Goal: Information Seeking & Learning: Learn about a topic

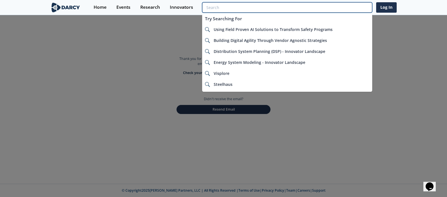
click at [332, 6] on input "search" at bounding box center [287, 7] width 170 height 10
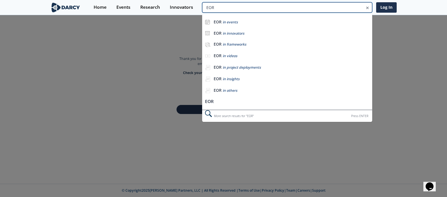
type input "EOR"
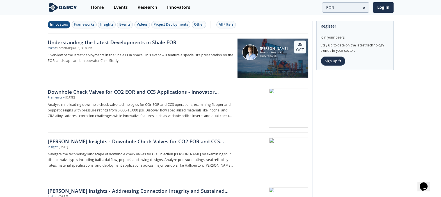
click at [64, 27] on div "Innovators" at bounding box center [59, 24] width 18 height 5
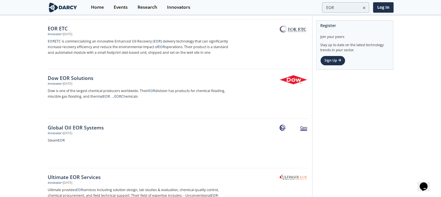
scroll to position [28, 0]
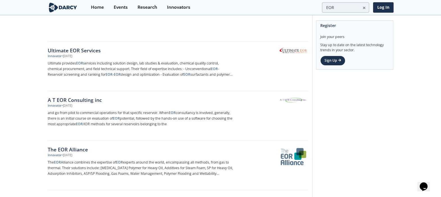
scroll to position [140, 0]
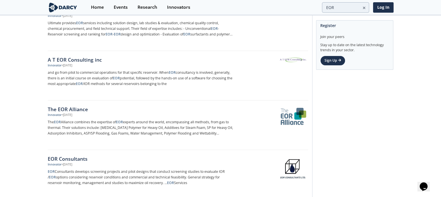
scroll to position [183, 0]
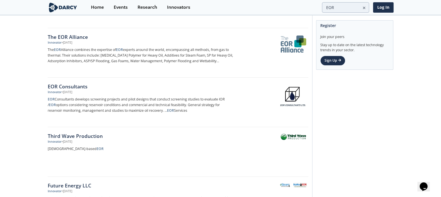
scroll to position [267, 0]
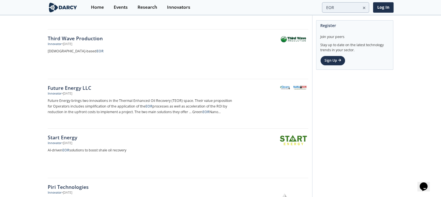
scroll to position [351, 0]
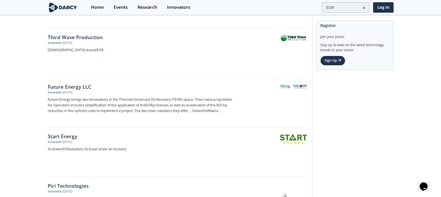
click at [19, 86] on div "Innovators Frameworks Insights Events Videos Project Deployments Other All Filt…" at bounding box center [220, 179] width 441 height 1028
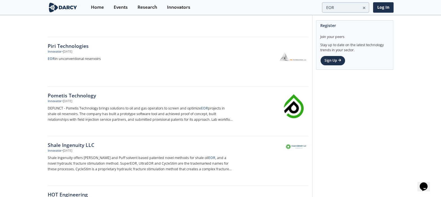
scroll to position [505, 0]
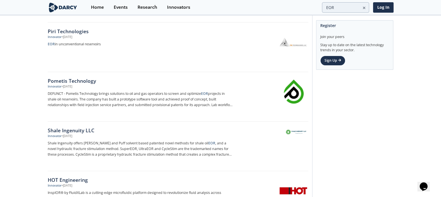
click at [42, 112] on div "Innovators Frameworks Insights Events Videos Project Deployments Other All Filt…" at bounding box center [220, 24] width 441 height 1028
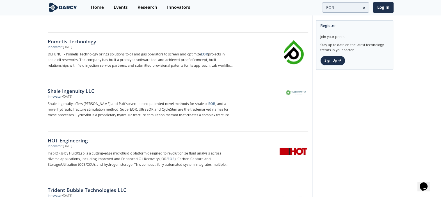
scroll to position [548, 0]
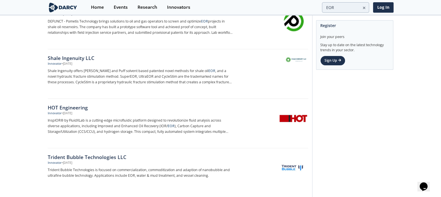
scroll to position [590, 0]
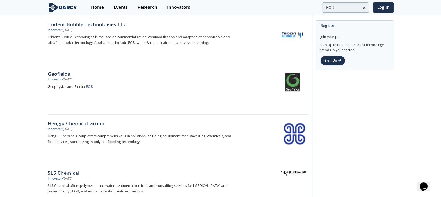
scroll to position [716, 0]
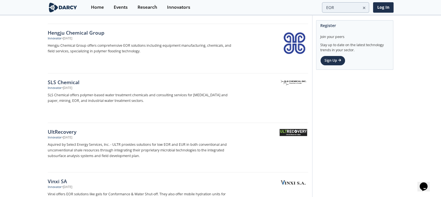
scroll to position [815, 0]
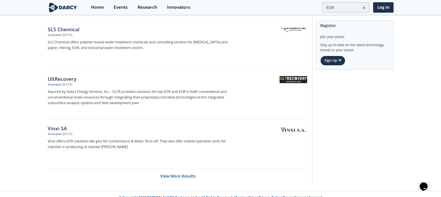
scroll to position [857, 0]
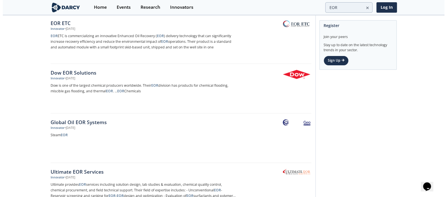
scroll to position [0, 0]
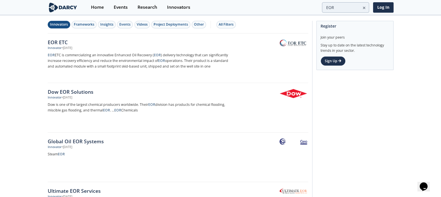
click at [366, 7] on icon at bounding box center [365, 8] width 2 height 2
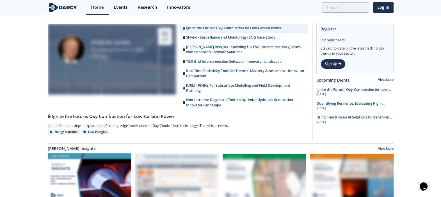
click at [300, 10] on div at bounding box center [284, 7] width 170 height 10
click at [192, 7] on link "Innovators" at bounding box center [178, 7] width 33 height 15
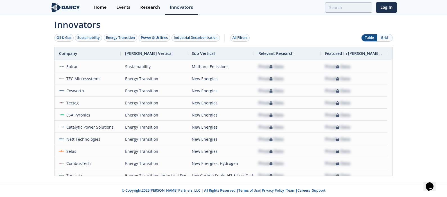
drag, startPoint x: 79, startPoint y: 125, endPoint x: 24, endPoint y: 90, distance: 64.5
click at [24, 90] on div "Innovators Oil & Gas Sustainability Energy Transition Power & Utilities Industr…" at bounding box center [223, 100] width 447 height 168
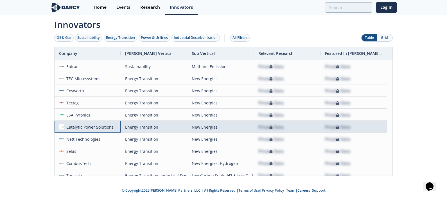
drag, startPoint x: 66, startPoint y: 125, endPoint x: 75, endPoint y: 126, distance: 9.3
click at [75, 126] on div "Catalytic Power Solutions" at bounding box center [89, 127] width 50 height 12
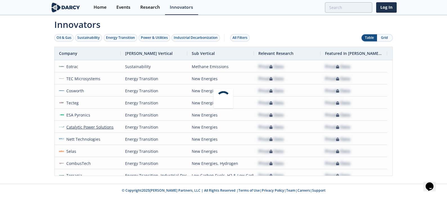
click at [38, 93] on body "Home Events Research Innovators Log In Innovators Oil & Gas Sustainability Ener…" at bounding box center [223, 98] width 447 height 197
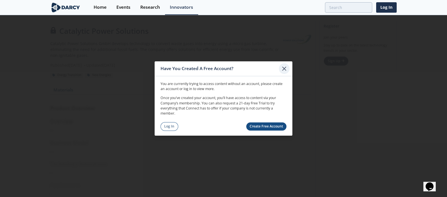
click at [285, 67] on icon at bounding box center [283, 68] width 3 height 3
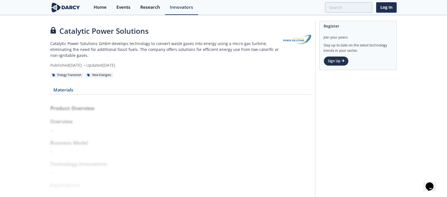
click at [185, 45] on p "Catalytic Power Solutions GmbH develops technology to convert waste gases into …" at bounding box center [166, 49] width 233 height 18
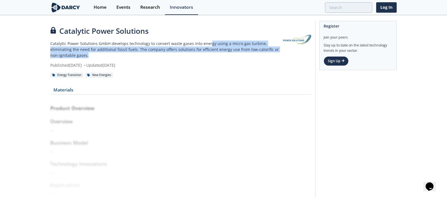
drag, startPoint x: 208, startPoint y: 44, endPoint x: 212, endPoint y: 53, distance: 10.8
click at [212, 53] on p "Catalytic Power Solutions GmbH develops technology to convert waste gases into …" at bounding box center [166, 49] width 233 height 18
click at [156, 47] on p "Catalytic Power Solutions GmbH develops technology to convert waste gases into …" at bounding box center [166, 49] width 233 height 18
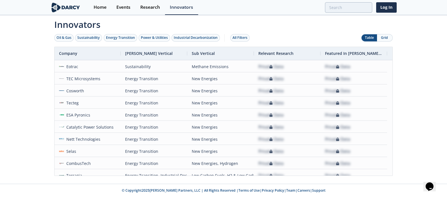
drag, startPoint x: 92, startPoint y: 127, endPoint x: 31, endPoint y: 119, distance: 61.5
click at [31, 119] on div "Innovators Oil & Gas Sustainability Energy Transition Power & Utilities Industr…" at bounding box center [223, 100] width 447 height 168
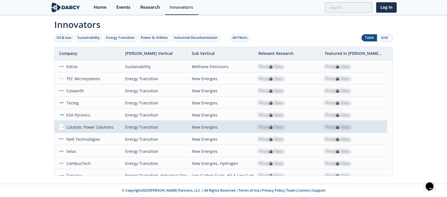
drag, startPoint x: 75, startPoint y: 126, endPoint x: 31, endPoint y: 108, distance: 47.0
click at [31, 108] on div "Innovators Oil & Gas Sustainability Energy Transition Power & Utilities Industr…" at bounding box center [223, 100] width 447 height 168
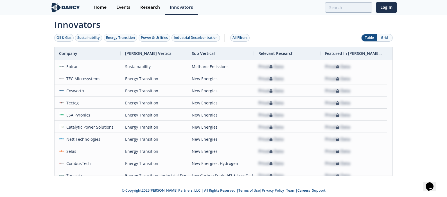
drag, startPoint x: 81, startPoint y: 125, endPoint x: 31, endPoint y: 157, distance: 59.4
click at [31, 157] on div "Innovators Oil & Gas Sustainability Energy Transition Power & Utilities Industr…" at bounding box center [223, 100] width 447 height 168
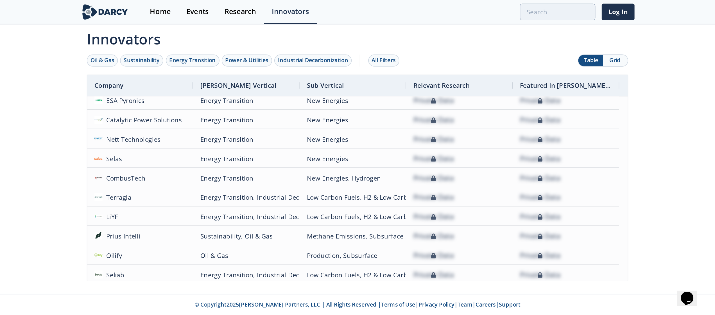
scroll to position [56, 0]
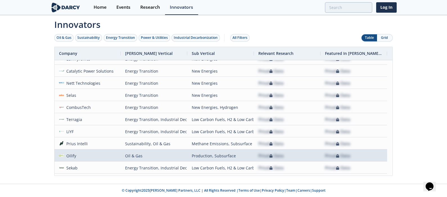
drag, startPoint x: 71, startPoint y: 149, endPoint x: 40, endPoint y: 130, distance: 36.7
click at [40, 130] on div "Innovators Oil & Gas Sustainability Energy Transition Power & Utilities Industr…" at bounding box center [223, 100] width 447 height 168
click at [65, 156] on div "Oilify" at bounding box center [70, 155] width 12 height 12
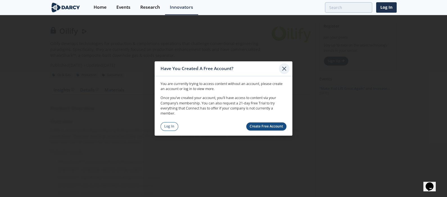
click at [283, 69] on icon at bounding box center [284, 68] width 7 height 7
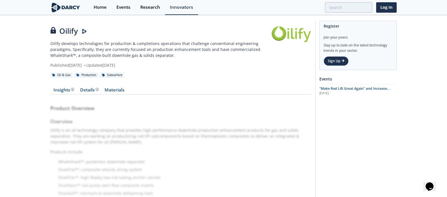
click at [141, 49] on p "Oilify develops technologies for production & completions operations that chall…" at bounding box center [160, 49] width 221 height 18
drag, startPoint x: 59, startPoint y: 31, endPoint x: 77, endPoint y: 33, distance: 18.2
click at [77, 33] on div "Oilify Darcy Presenter" at bounding box center [160, 31] width 221 height 11
copy div "Oilify"
click at [110, 45] on p "Oilify develops technologies for production & completions operations that chall…" at bounding box center [160, 49] width 221 height 18
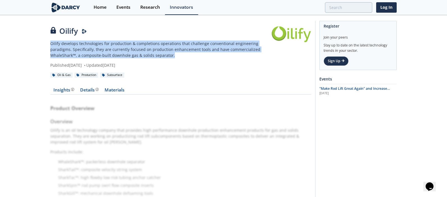
drag, startPoint x: 51, startPoint y: 43, endPoint x: 171, endPoint y: 54, distance: 120.7
click at [171, 54] on p "Oilify develops technologies for production & completions operations that chall…" at bounding box center [160, 49] width 221 height 18
copy p "Oilify develops technologies for production & completions operations that chall…"
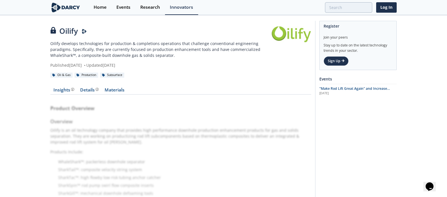
click at [145, 73] on div "Oil & Gas Production Subsurface" at bounding box center [180, 75] width 261 height 6
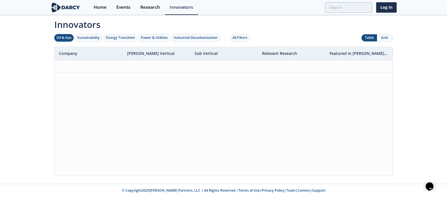
click at [65, 39] on div "Oil & Gas" at bounding box center [63, 37] width 15 height 5
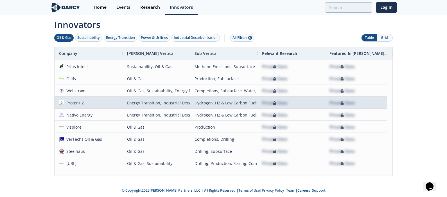
click at [318, 100] on div "Private Data" at bounding box center [291, 102] width 58 height 11
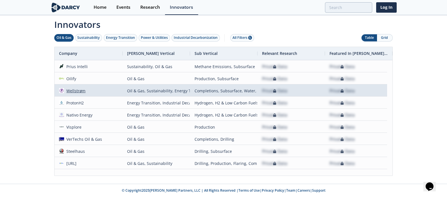
click at [81, 91] on div "Wellstrøm" at bounding box center [75, 91] width 22 height 12
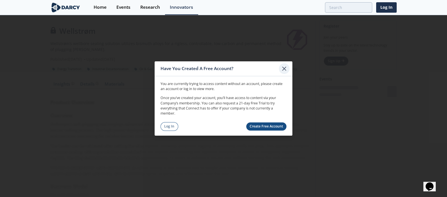
click at [286, 70] on icon at bounding box center [284, 68] width 7 height 7
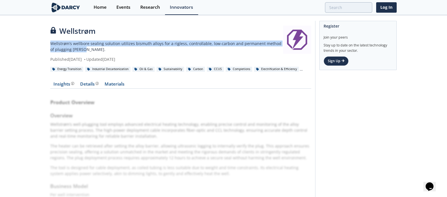
drag, startPoint x: 77, startPoint y: 49, endPoint x: 49, endPoint y: 44, distance: 28.7
click at [49, 44] on div "Wellstrøm Wellstrøm’s wellbore sealing solution utilizes bismuth alloys for a r…" at bounding box center [223, 183] width 447 height 334
copy p "Wellstrøm’s wellbore sealing solution utilizes bismuth alloys for a rigless, co…"
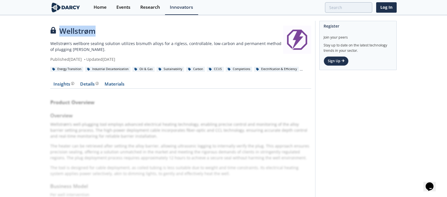
drag, startPoint x: 96, startPoint y: 34, endPoint x: 60, endPoint y: 30, distance: 36.4
click at [60, 30] on div "Wellstrøm" at bounding box center [166, 31] width 233 height 11
copy div "Wellstrøm"
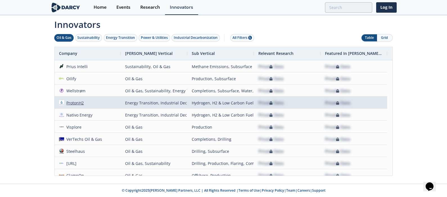
click at [75, 101] on div "ProtonH2" at bounding box center [74, 103] width 20 height 12
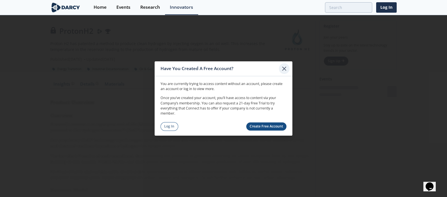
click at [287, 67] on icon at bounding box center [284, 68] width 7 height 7
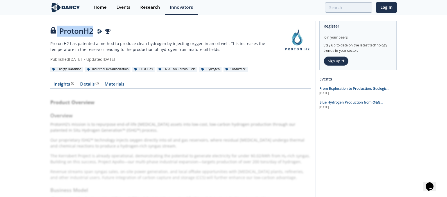
drag, startPoint x: 93, startPoint y: 29, endPoint x: 53, endPoint y: 27, distance: 40.5
click at [53, 27] on div "ProtonH2 Top Innovator in 2021, 2022" at bounding box center [166, 31] width 233 height 11
copy div "ProtonH2"
click at [205, 50] on p "Proton H2 has patented a method to produce clean hydrogen by injecting oxygen i…" at bounding box center [166, 46] width 233 height 12
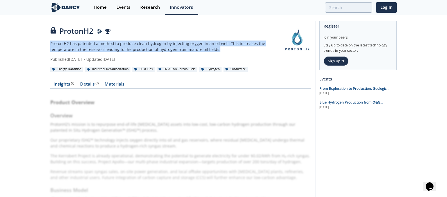
drag, startPoint x: 193, startPoint y: 48, endPoint x: 50, endPoint y: 44, distance: 142.8
click at [50, 44] on p "Proton H2 has patented a method to produce clean hydrogen by injecting oxygen i…" at bounding box center [166, 46] width 233 height 12
copy p "Proton H2 has patented a method to produce clean hydrogen by injecting oxygen i…"
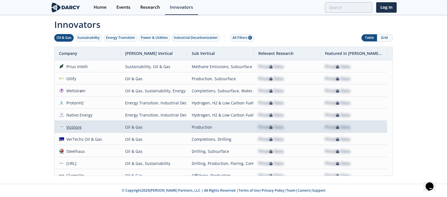
click at [71, 127] on div "Visplore" at bounding box center [73, 127] width 18 height 12
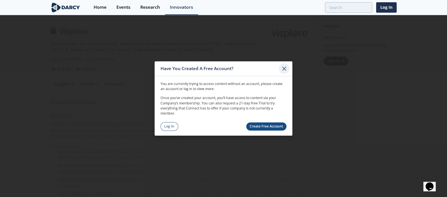
click at [285, 68] on icon at bounding box center [284, 68] width 7 height 7
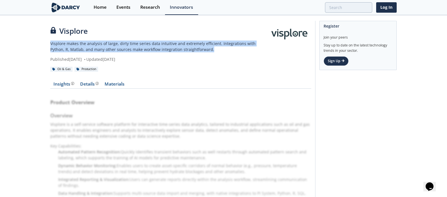
drag, startPoint x: 191, startPoint y: 49, endPoint x: 44, endPoint y: 44, distance: 147.6
copy p "Visplore makes the analysis of large, dirty time series data intuitive and extr…"
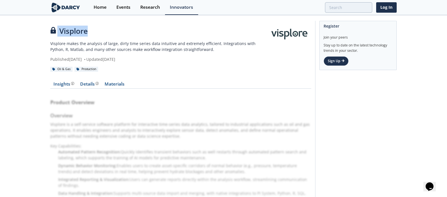
drag, startPoint x: 89, startPoint y: 31, endPoint x: 54, endPoint y: 27, distance: 34.8
click at [54, 27] on div "Visplore" at bounding box center [159, 31] width 218 height 11
copy div "Visplore"
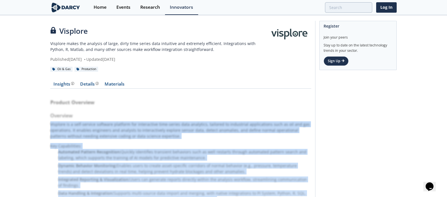
drag, startPoint x: 39, startPoint y: 124, endPoint x: 218, endPoint y: 210, distance: 198.3
click at [218, 196] on html "Have You Created A Free Account? You are currently trying to access content wit…" at bounding box center [223, 98] width 447 height 197
copy div "Visplore is a self-service software platform for interactive time-series data a…"
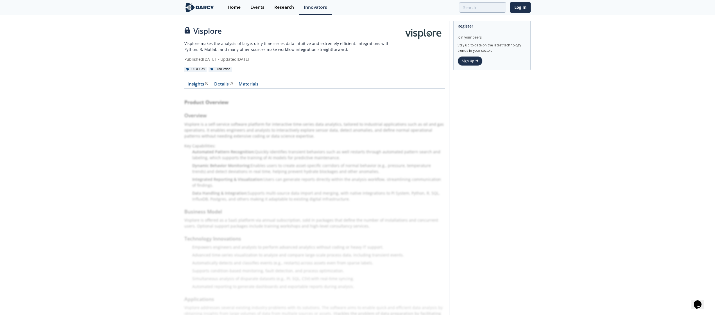
drag, startPoint x: 423, startPoint y: 0, endPoint x: 269, endPoint y: 212, distance: 261.8
click at [269, 196] on div "Product Overview Overview Visplore is a self-service software platform for inte…" at bounding box center [314, 288] width 261 height 393
drag, startPoint x: 183, startPoint y: 217, endPoint x: 195, endPoint y: 224, distance: 14.4
click at [195, 196] on div "Visplore Visplore makes the analysis of large, dirty time series data intuitive…" at bounding box center [357, 257] width 715 height 483
copy div "Visplore is offered as a SaaS platform via annual subscription, sold in package…"
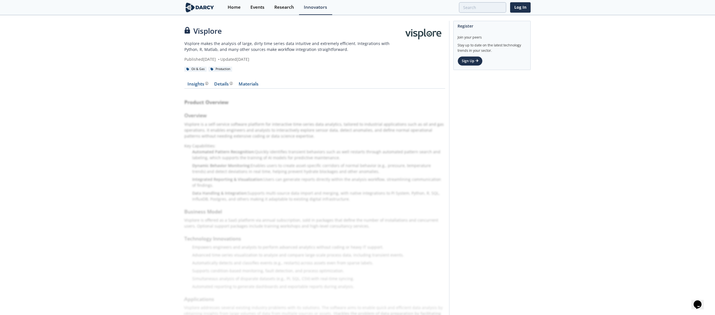
click at [166, 196] on div "Visplore Visplore makes the analysis of large, dirty time series data intuitive…" at bounding box center [357, 257] width 715 height 483
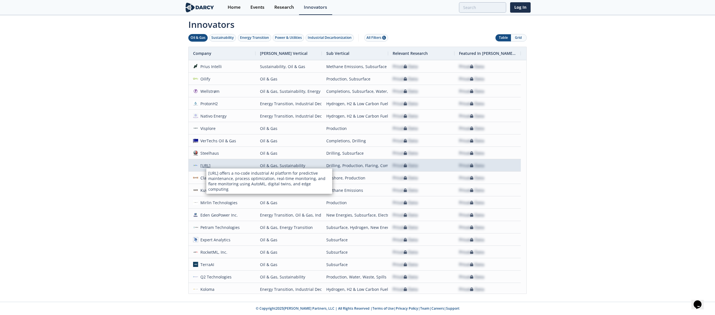
click at [206, 164] on div "SORBA.ai" at bounding box center [204, 165] width 13 height 12
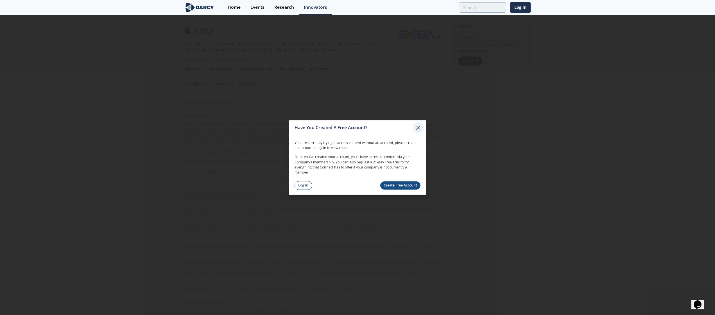
click at [421, 125] on icon at bounding box center [418, 127] width 7 height 7
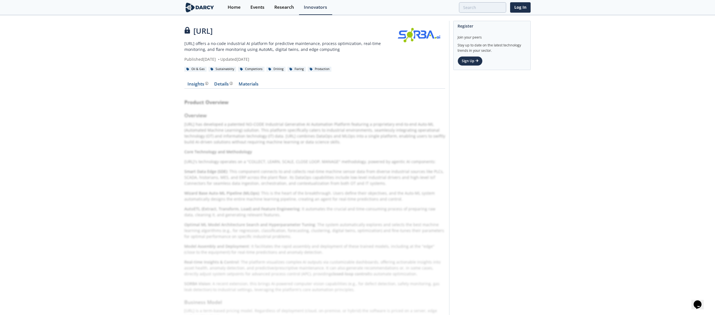
drag, startPoint x: 194, startPoint y: 29, endPoint x: 335, endPoint y: 48, distance: 142.7
click at [335, 48] on div "SORBA.ai SORBA.ai offers a no-code industrial AI platform for predictive mainte…" at bounding box center [289, 44] width 211 height 37
drag, startPoint x: 183, startPoint y: 124, endPoint x: 210, endPoint y: 130, distance: 28.5
click at [210, 130] on div "SORBA.ai SORBA.ai offers a no-code industrial AI platform for predictive mainte…" at bounding box center [357, 294] width 715 height 556
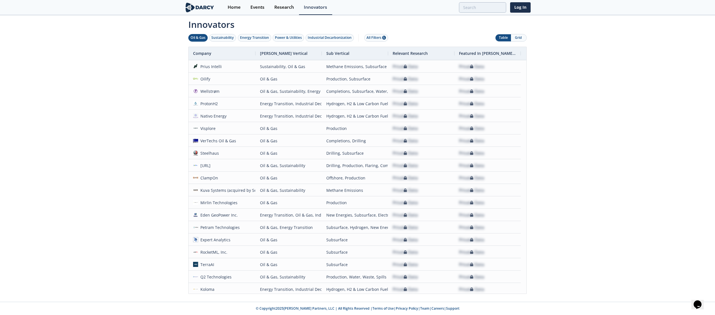
click at [173, 196] on div "Innovators Oil & Gas Sustainability Energy Transition Power & Utilities Industr…" at bounding box center [357, 159] width 715 height 286
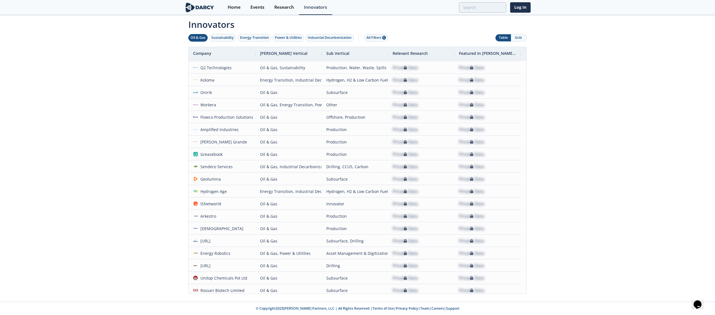
scroll to position [219, 0]
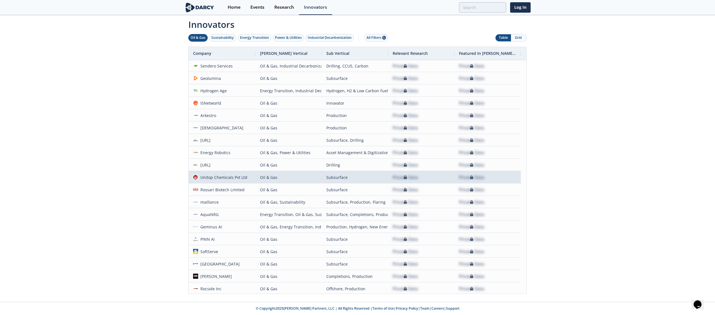
drag, startPoint x: 208, startPoint y: 179, endPoint x: 164, endPoint y: 170, distance: 45.3
click at [164, 170] on div "Innovators Oil & Gas Sustainability Energy Transition Power & Utilities Industr…" at bounding box center [357, 159] width 715 height 286
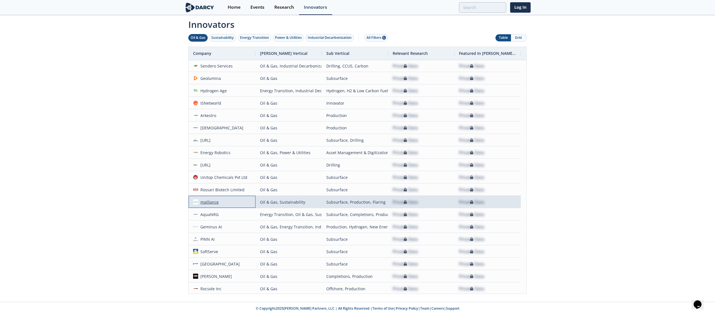
click at [214, 196] on div "maillance" at bounding box center [208, 202] width 21 height 12
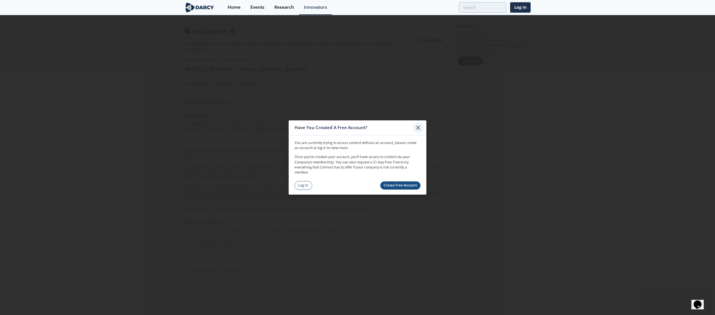
click at [417, 132] on div at bounding box center [418, 127] width 11 height 11
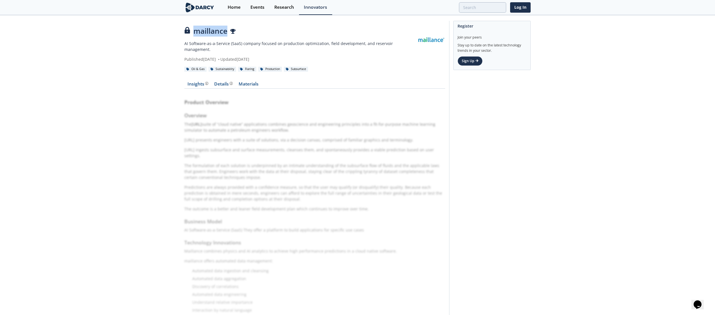
drag, startPoint x: 195, startPoint y: 32, endPoint x: 226, endPoint y: 34, distance: 31.5
click at [226, 34] on div "maillance" at bounding box center [300, 31] width 233 height 11
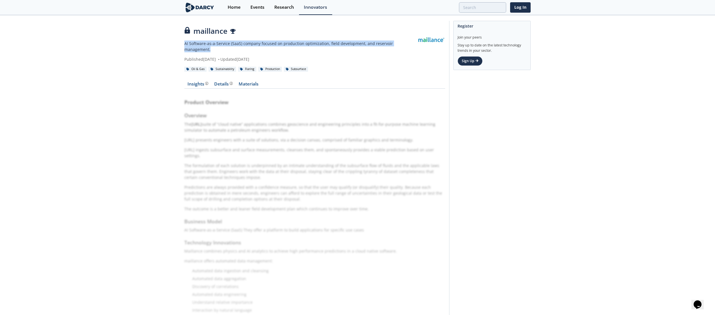
drag, startPoint x: 183, startPoint y: 40, endPoint x: 416, endPoint y: 42, distance: 232.6
click at [416, 42] on div "maillance AI Software-as-a-Service (SaaS) company focused on production optimiz…" at bounding box center [357, 303] width 715 height 574
drag, startPoint x: 183, startPoint y: 112, endPoint x: 276, endPoint y: 297, distance: 207.2
click at [276, 196] on div "maillance AI Software-as-a-Service (SaaS) company focused on production optimiz…" at bounding box center [357, 303] width 715 height 574
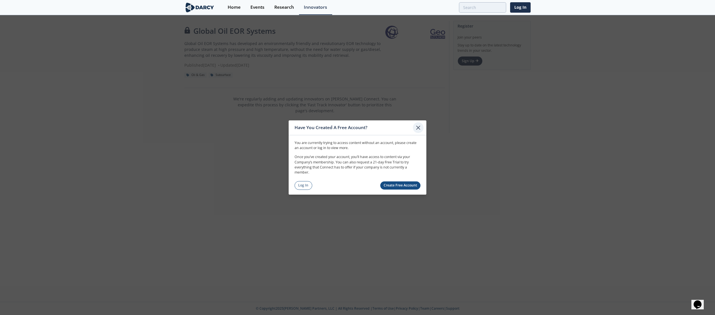
click at [421, 125] on icon at bounding box center [418, 127] width 7 height 7
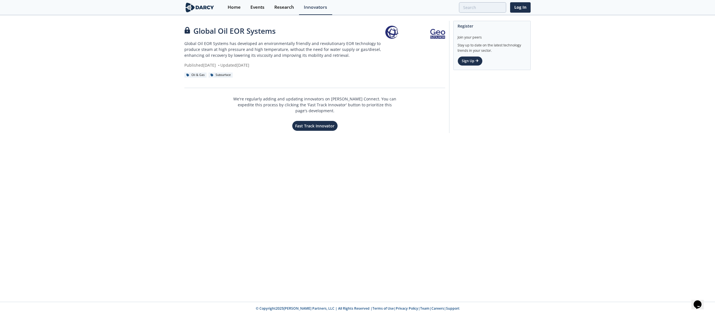
click at [318, 56] on p "Global Oil EOR Systems has developed an environmentally friendly and revolution…" at bounding box center [284, 49] width 201 height 18
click at [270, 67] on div "Published [DATE] • Updated [DATE]" at bounding box center [284, 65] width 201 height 6
